Goal: Transaction & Acquisition: Purchase product/service

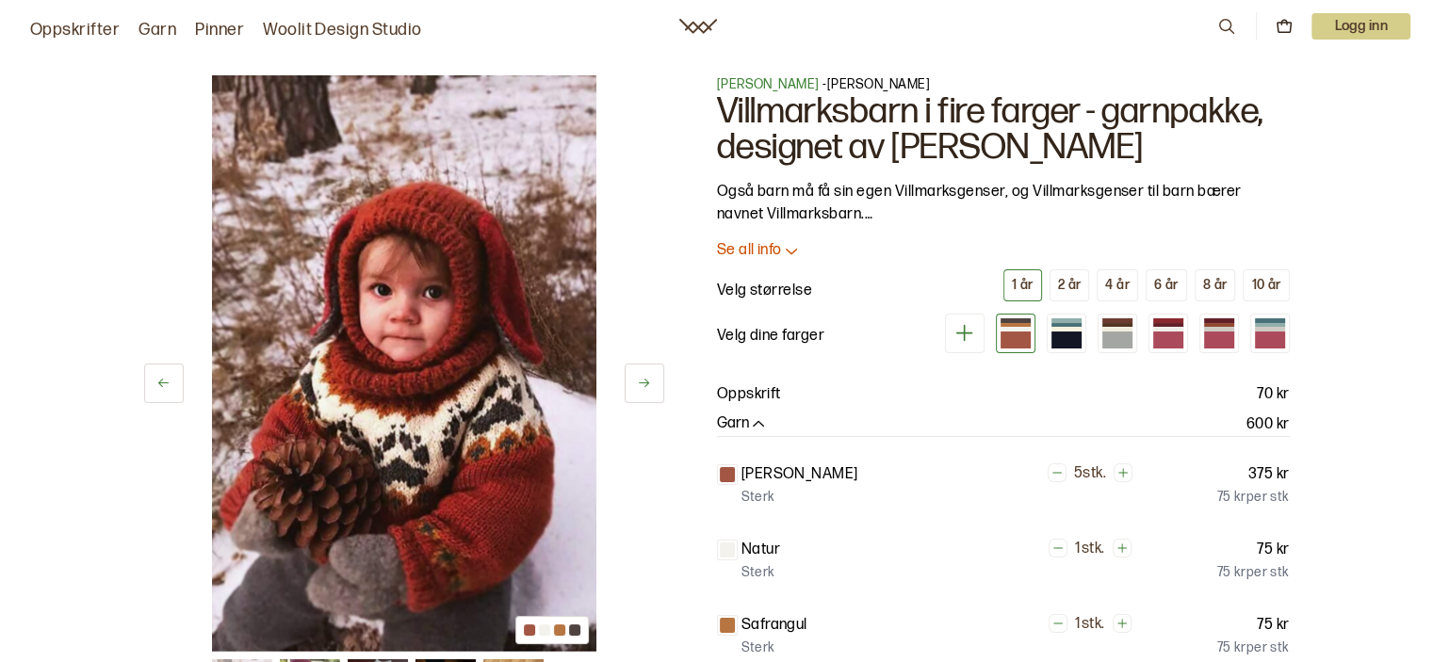
click at [626, 371] on button at bounding box center [645, 384] width 40 height 40
click at [479, 484] on img at bounding box center [404, 363] width 384 height 577
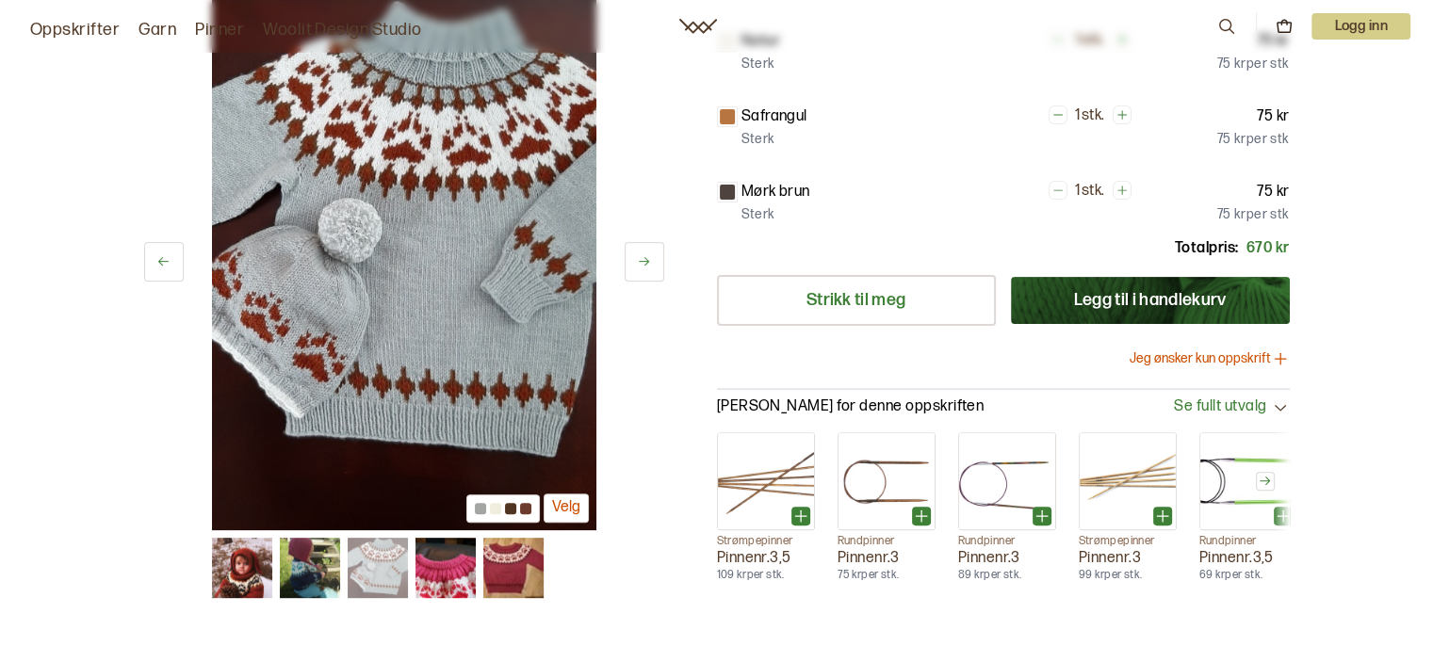
scroll to position [514, 0]
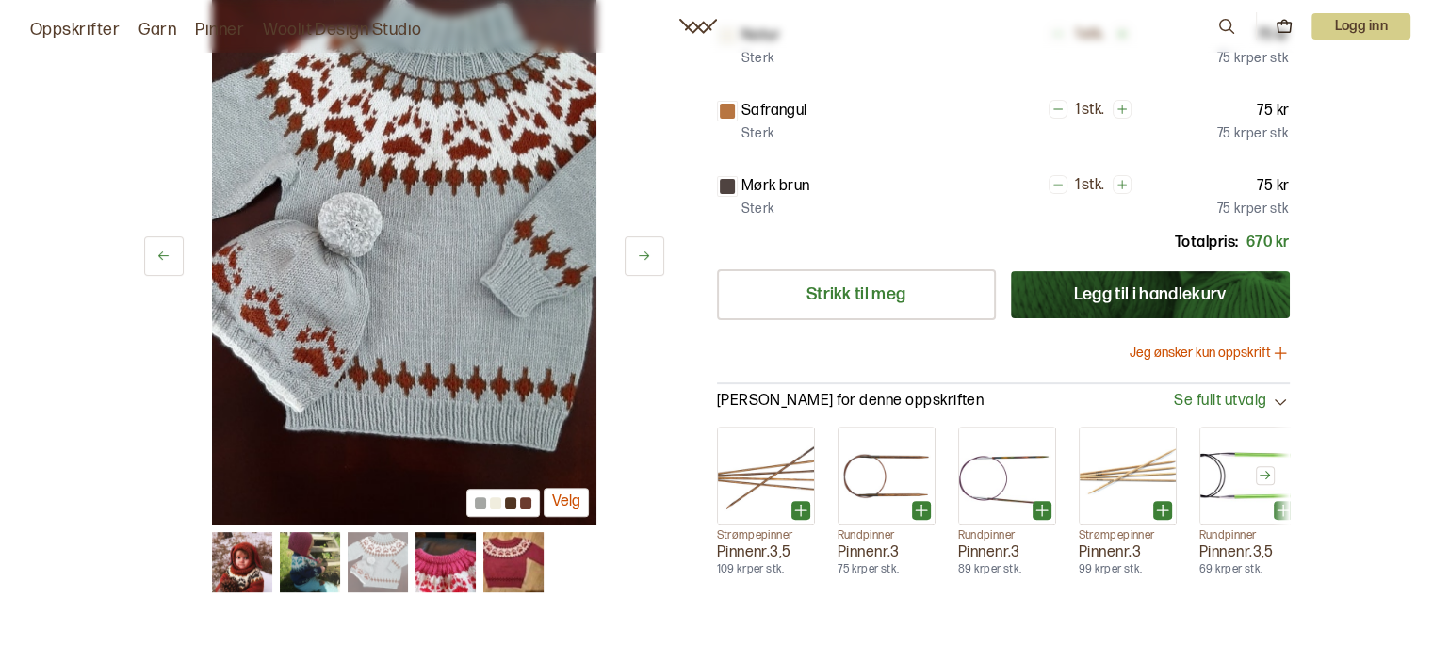
click at [527, 569] on img at bounding box center [513, 562] width 60 height 60
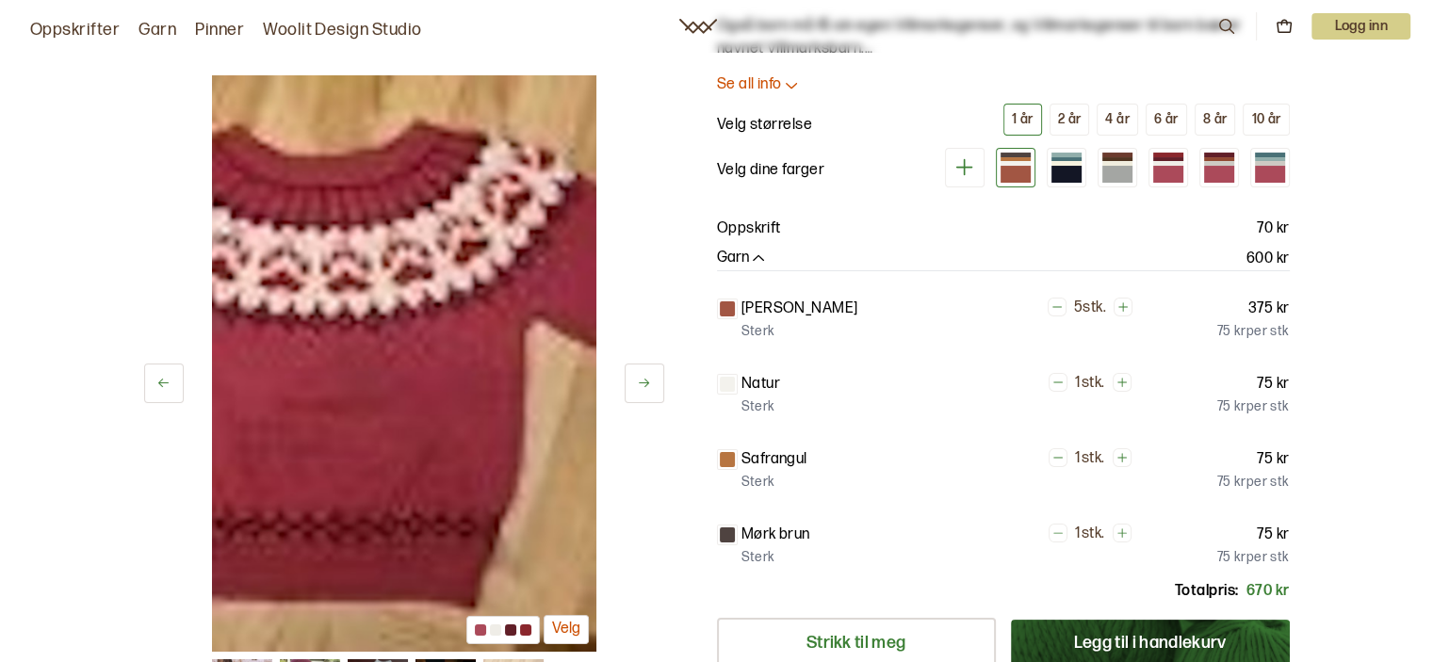
scroll to position [167, 0]
click at [1264, 117] on div "10 år" at bounding box center [1265, 118] width 29 height 17
click at [1378, 410] on div "5 av 5 Velg 5 av 5 Velg Linka Neumann - Linka Neumann Villmarksbarn i fire farg…" at bounding box center [716, 557] width 1433 height 1372
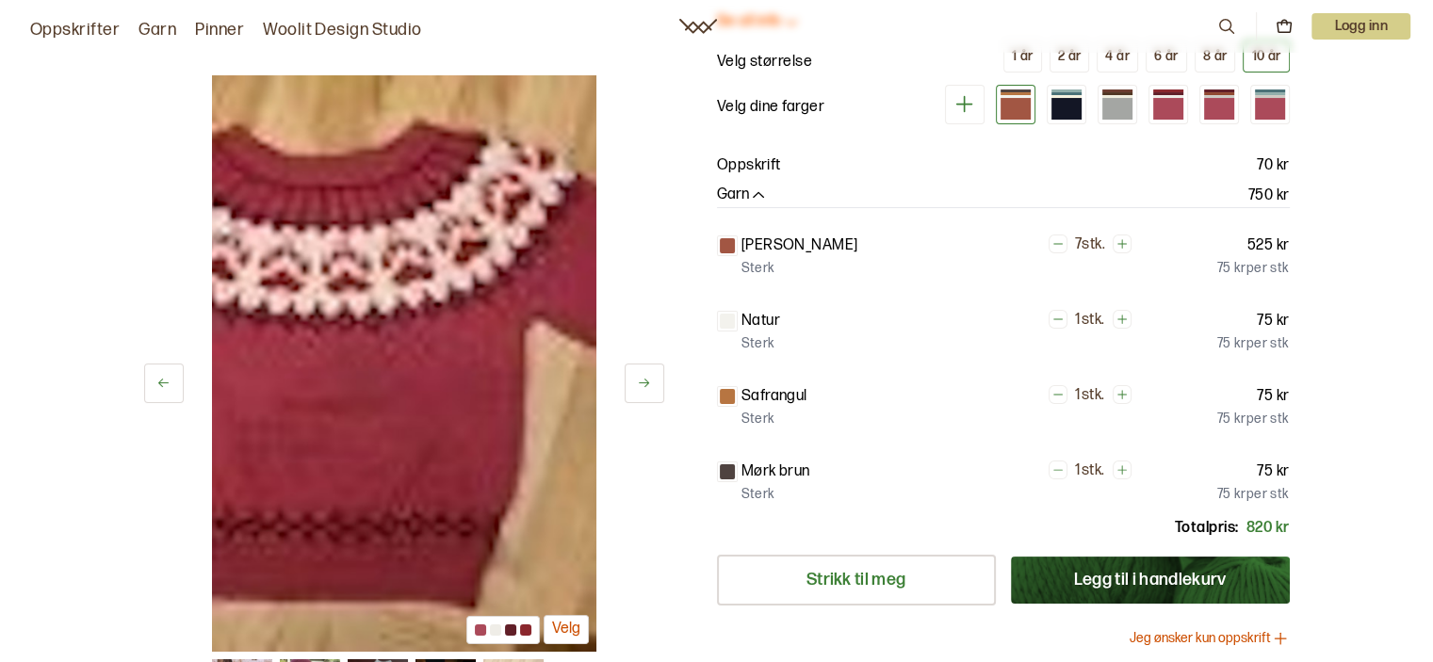
scroll to position [238, 0]
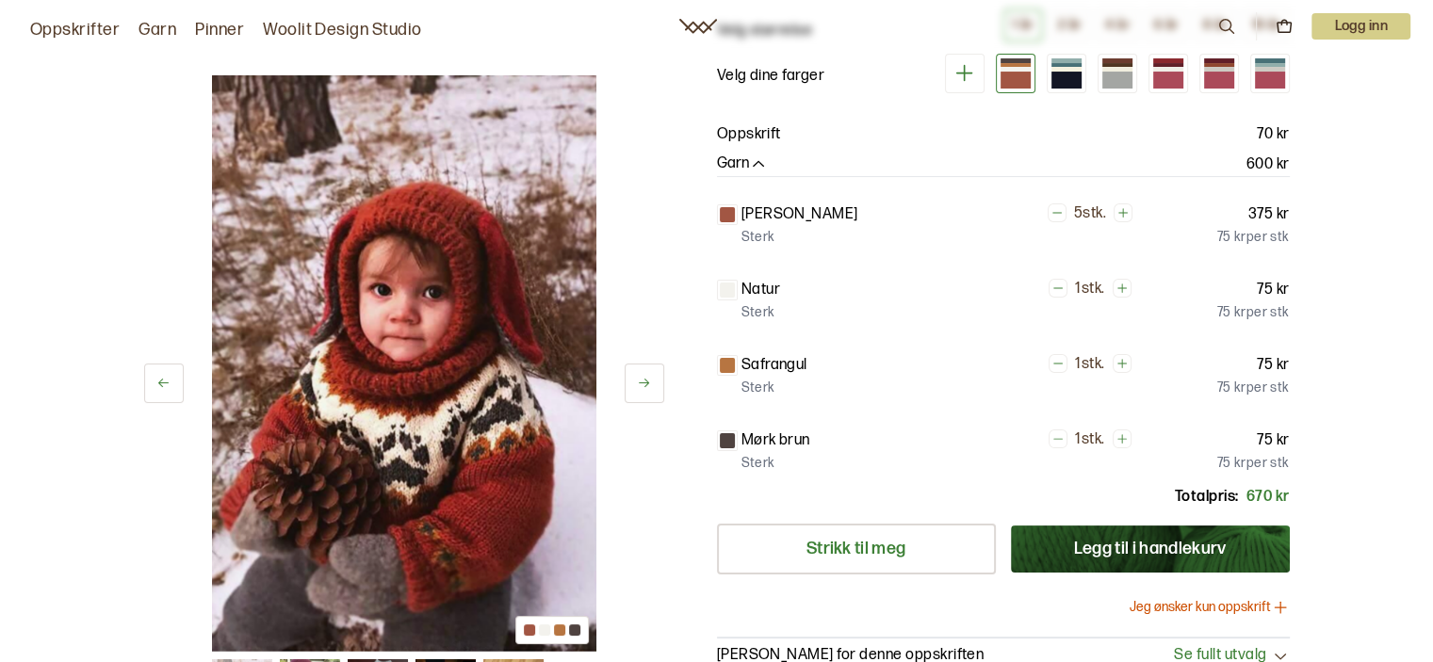
scroll to position [905, 0]
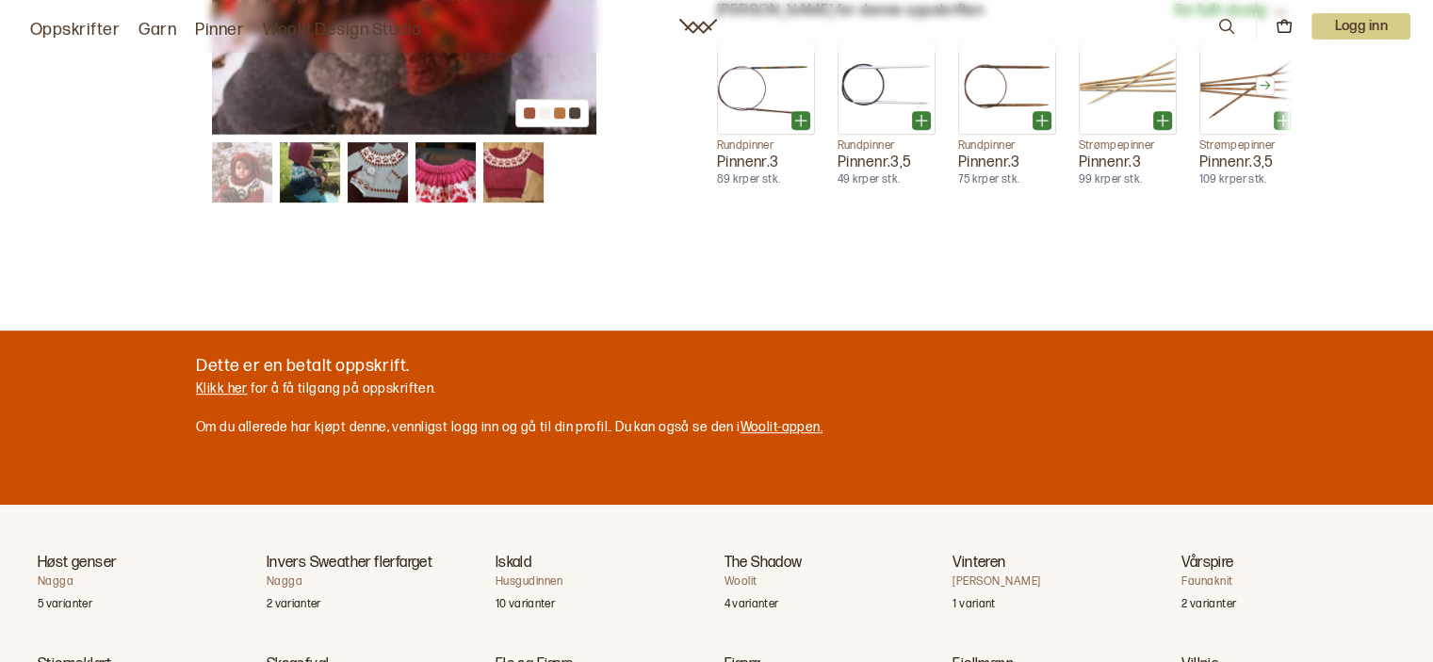
click at [514, 203] on img at bounding box center [513, 172] width 60 height 60
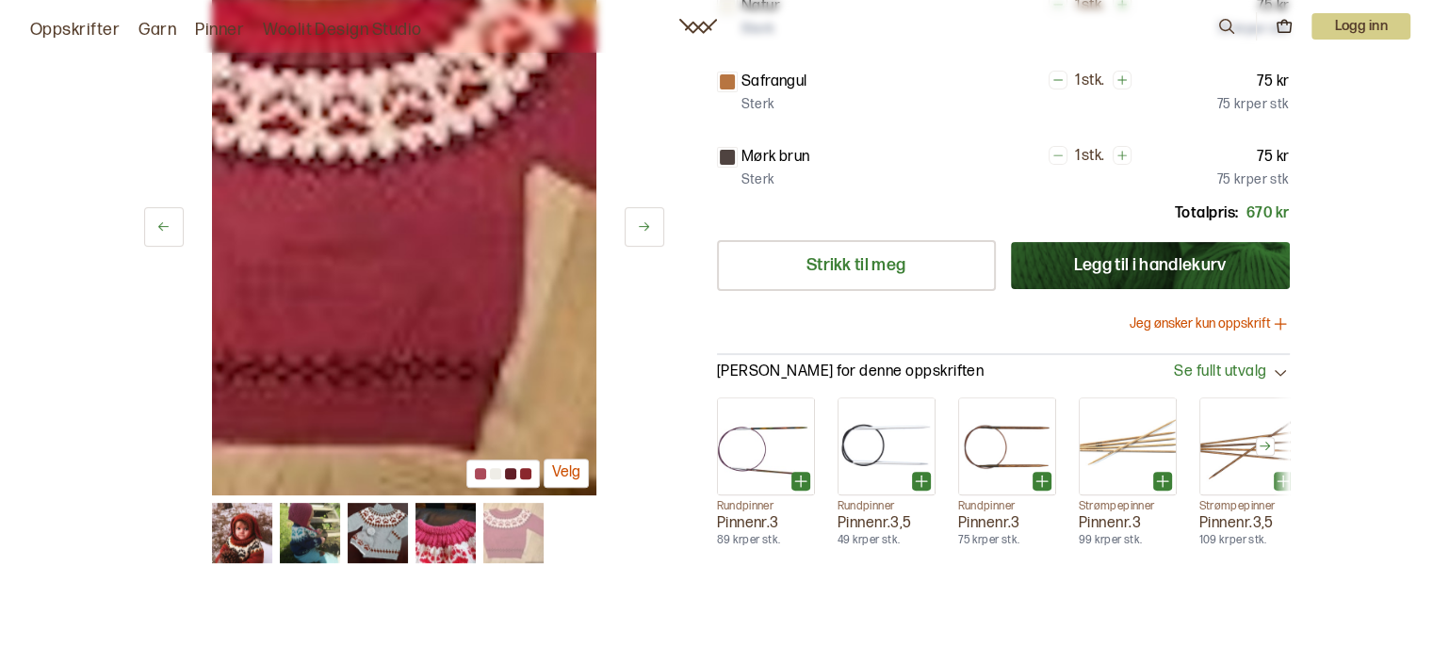
scroll to position [553, 0]
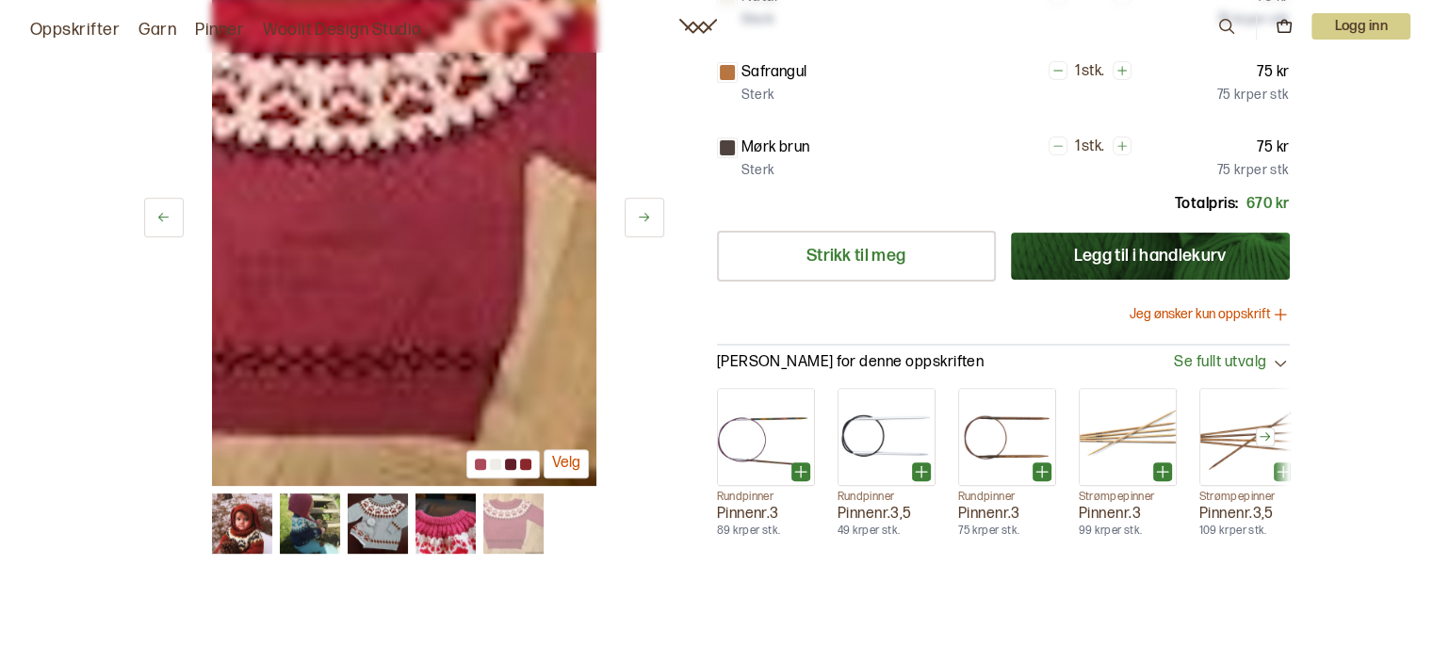
click at [396, 528] on img at bounding box center [378, 524] width 60 height 60
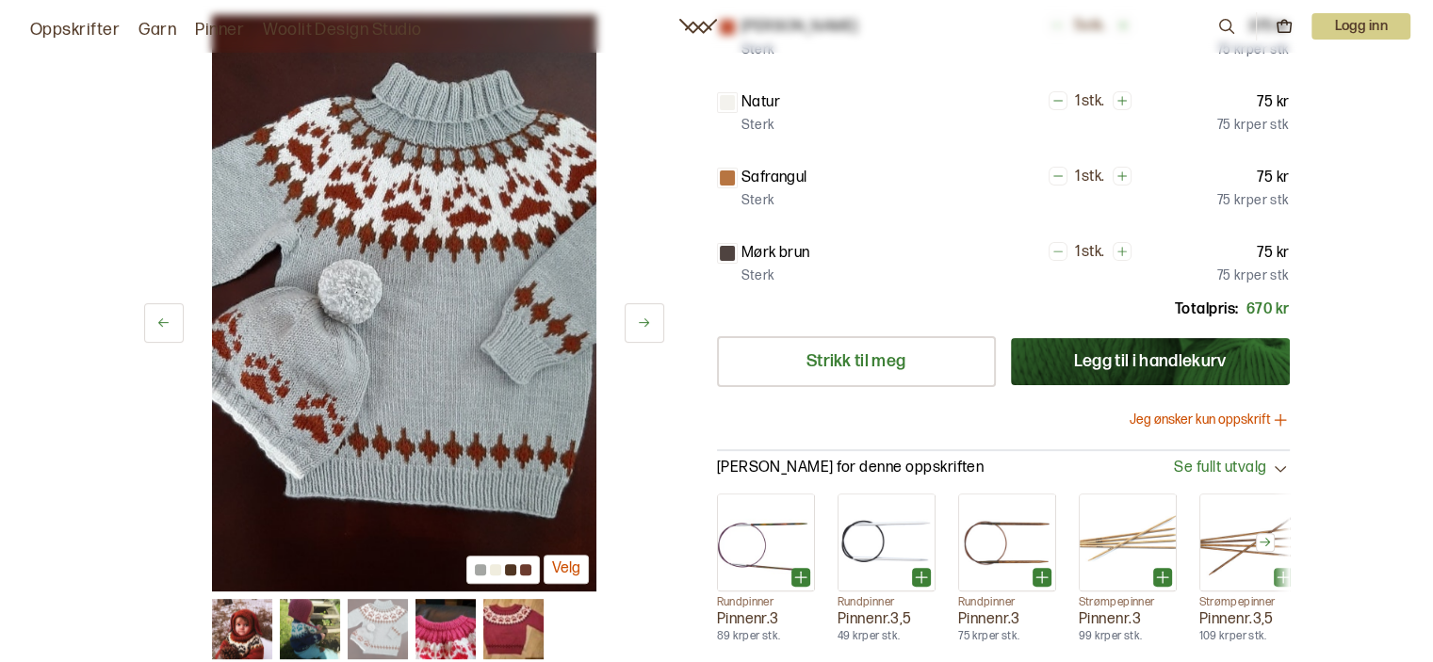
scroll to position [418, 0]
